Goal: Obtain resource: Obtain resource

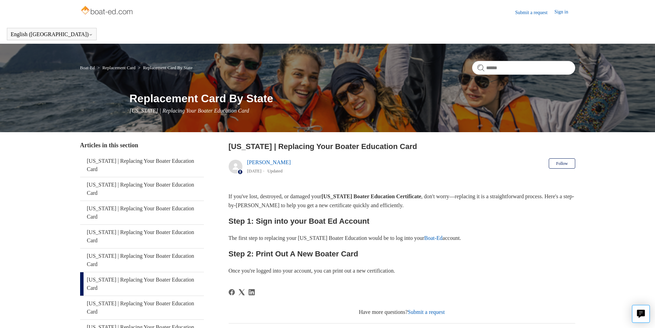
click at [214, 103] on h1 "Replacement Card By State" at bounding box center [352, 98] width 445 height 16
click at [114, 13] on img at bounding box center [107, 11] width 55 height 14
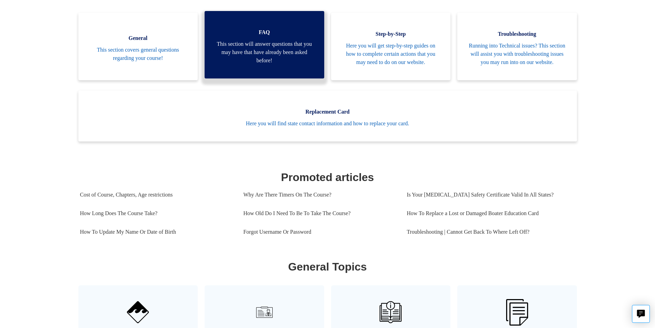
scroll to position [187, 0]
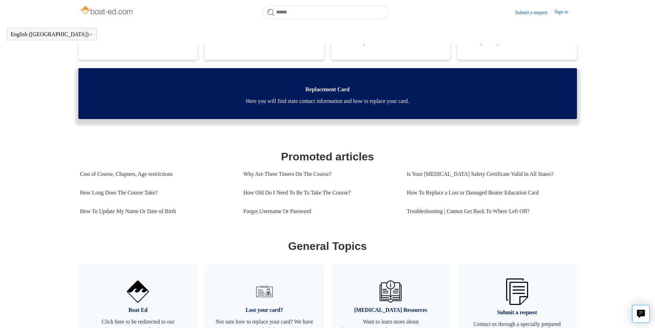
click at [337, 105] on span "Here you will find state contact information and how to replace your card." at bounding box center [328, 101] width 478 height 8
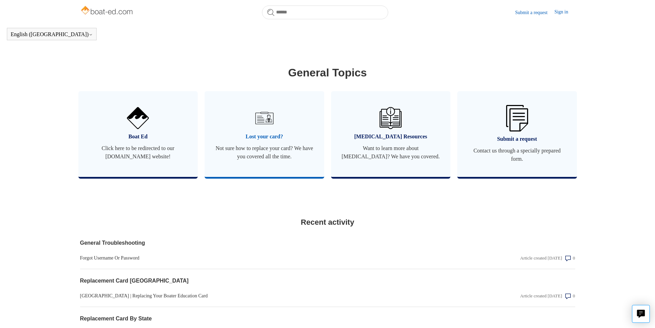
scroll to position [393, 0]
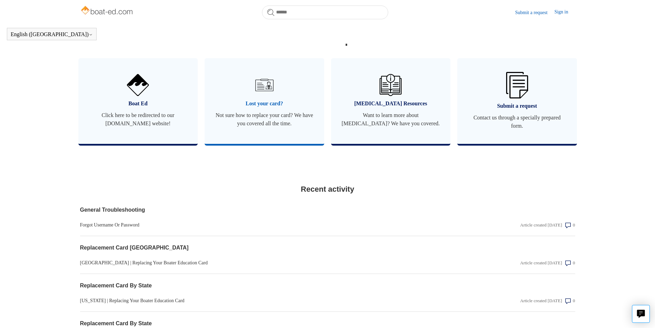
click at [267, 141] on link "Lost your card? Not sure how to replace your card? We have you covered all the …" at bounding box center [265, 101] width 120 height 86
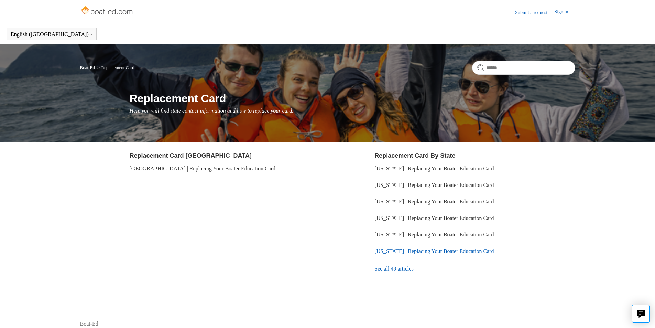
click at [408, 253] on link "[US_STATE] | Replacing Your Boater Education Card" at bounding box center [433, 251] width 119 height 6
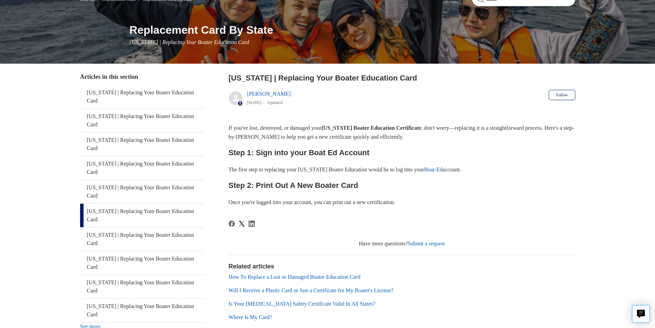
scroll to position [123, 0]
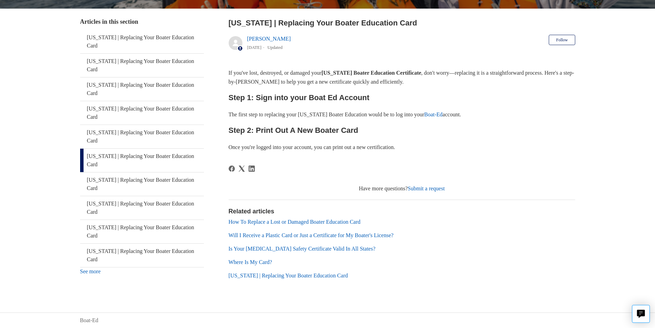
click at [439, 188] on link "Submit a request" at bounding box center [426, 188] width 37 height 6
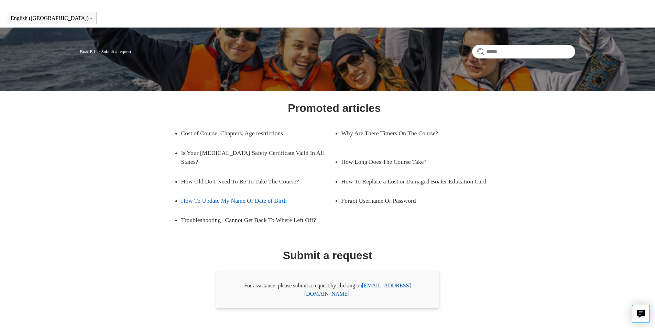
scroll to position [25, 0]
